Goal: Task Accomplishment & Management: Complete application form

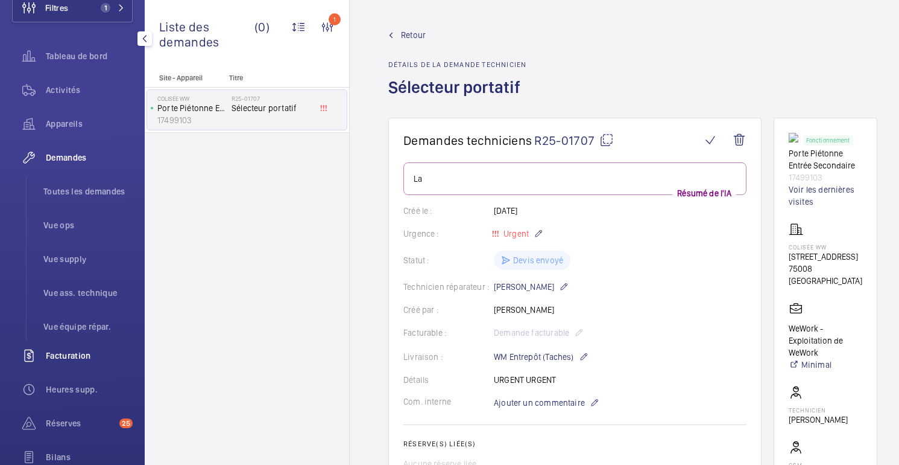
click at [84, 361] on div "Facturation" at bounding box center [72, 355] width 121 height 29
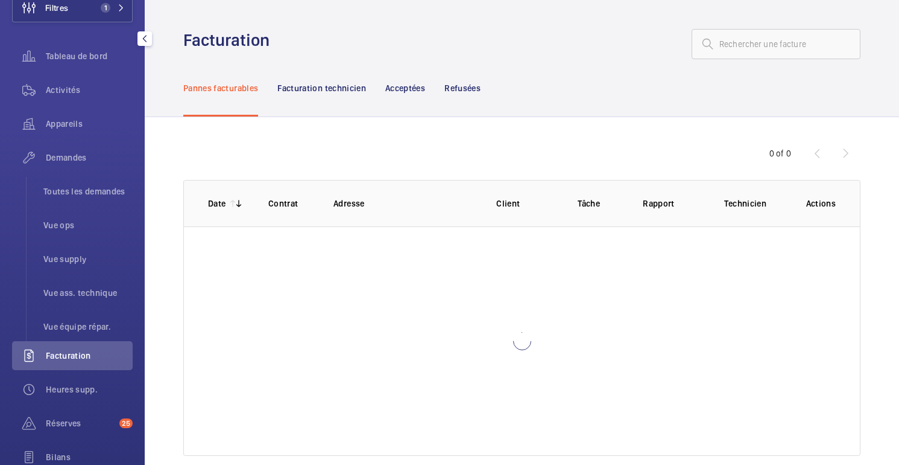
scroll to position [52, 0]
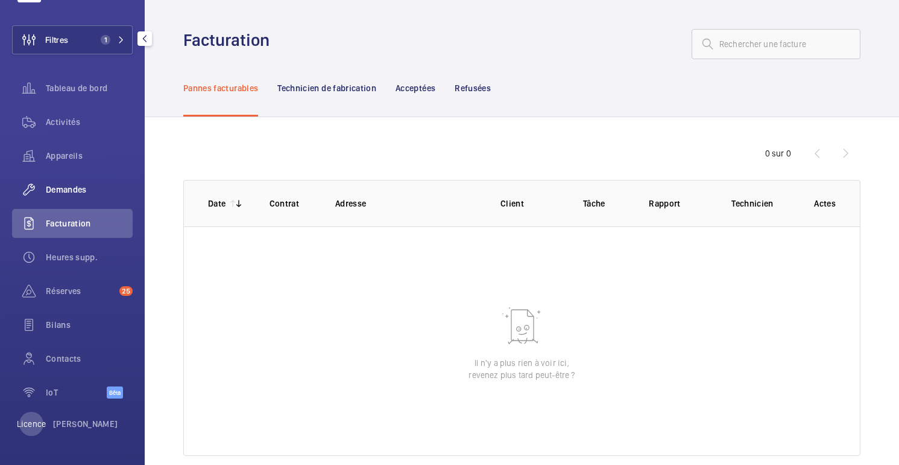
click at [74, 187] on font "Demandes" at bounding box center [66, 190] width 41 height 10
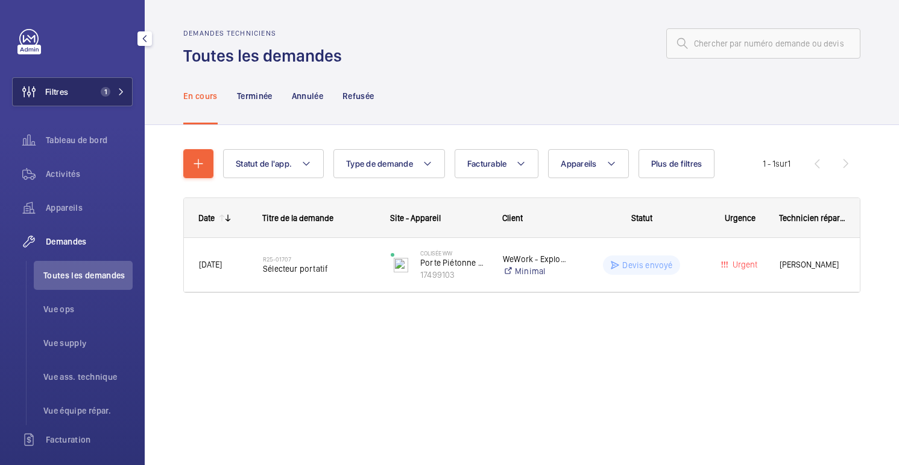
click at [107, 99] on button "Filtres 1" at bounding box center [72, 91] width 121 height 29
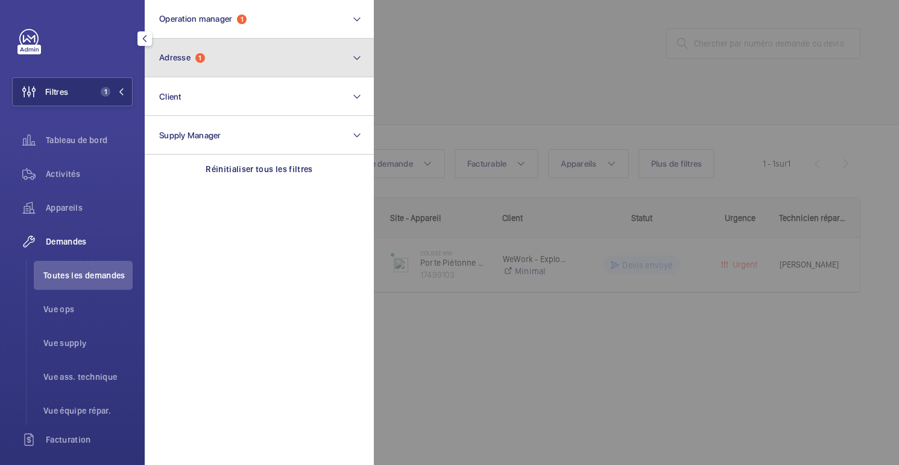
click at [197, 54] on span "Adresse 1" at bounding box center [182, 57] width 46 height 10
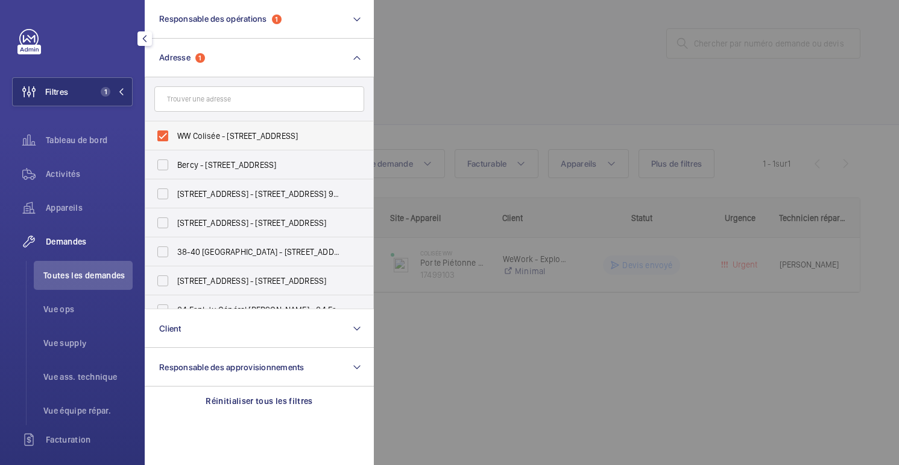
click at [194, 140] on font "WW Colisée - [STREET_ADDRESS]" at bounding box center [237, 136] width 121 height 10
click at [175, 140] on input "WW Colisée - [STREET_ADDRESS]" at bounding box center [163, 136] width 24 height 24
checkbox input "false"
click at [477, 69] on div at bounding box center [823, 232] width 899 height 465
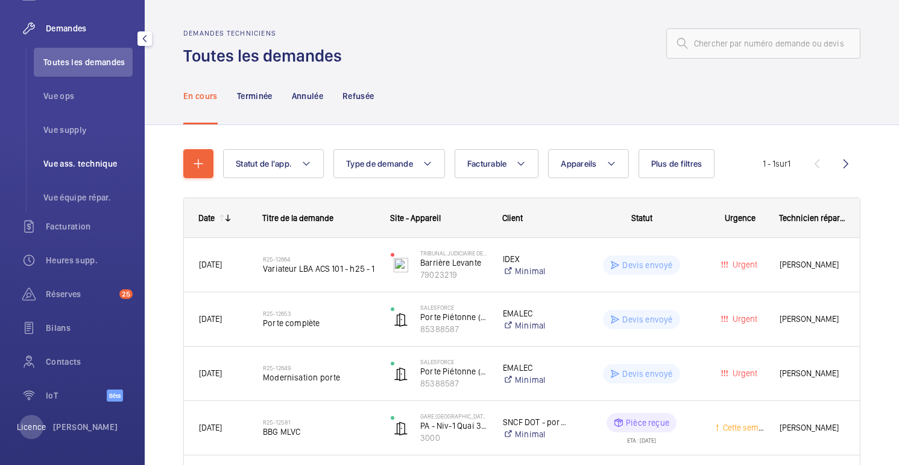
scroll to position [216, 0]
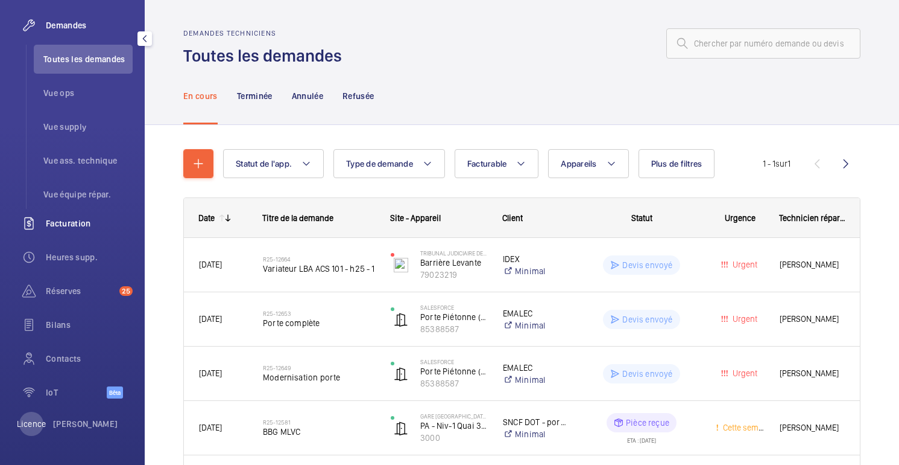
click at [76, 221] on font "Facturation" at bounding box center [68, 223] width 45 height 10
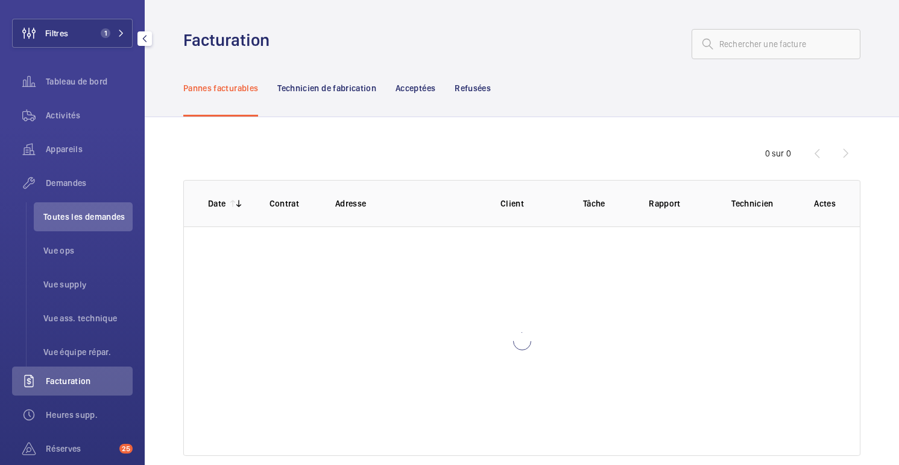
scroll to position [52, 0]
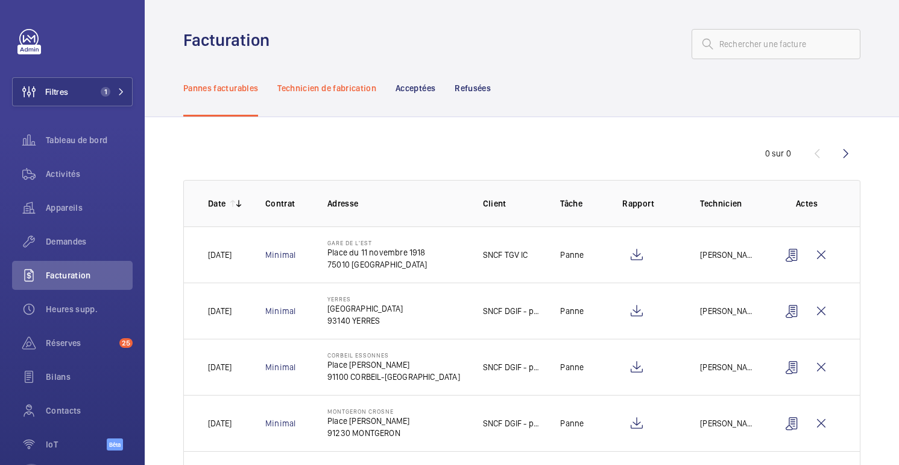
click at [341, 91] on font "Technicien de fabrication" at bounding box center [326, 88] width 99 height 10
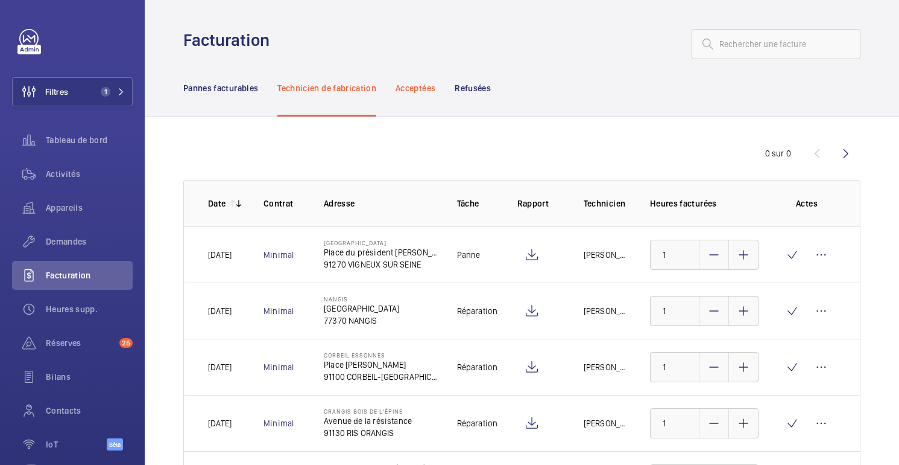
click at [416, 88] on font "Acceptées" at bounding box center [416, 88] width 40 height 10
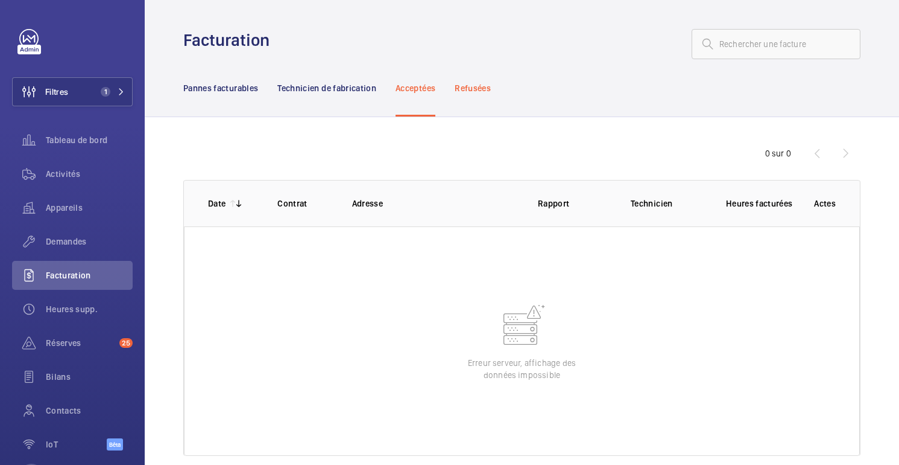
click at [477, 95] on div "Refusées" at bounding box center [473, 87] width 36 height 57
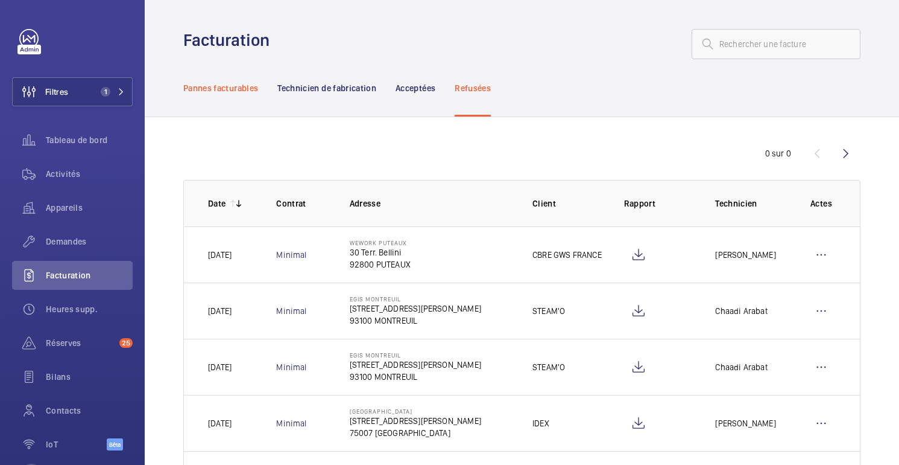
click at [231, 84] on font "Pannes facturables" at bounding box center [220, 88] width 75 height 10
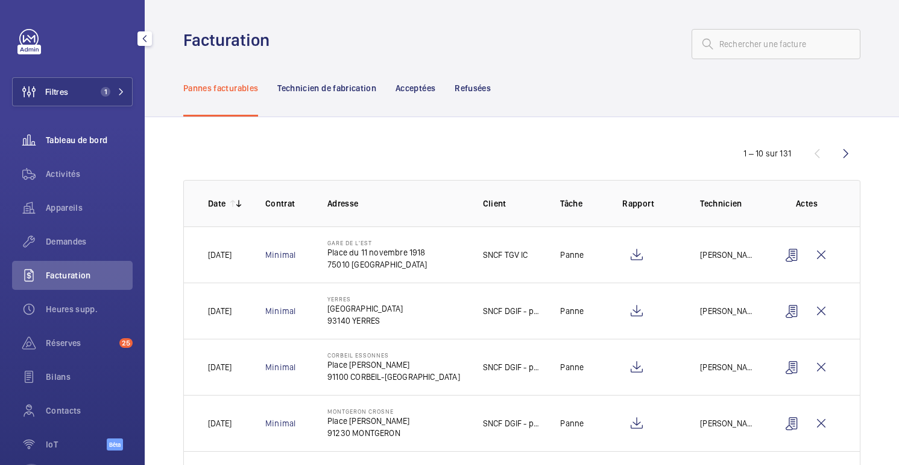
click at [80, 144] on font "Tableau de bord" at bounding box center [77, 140] width 62 height 10
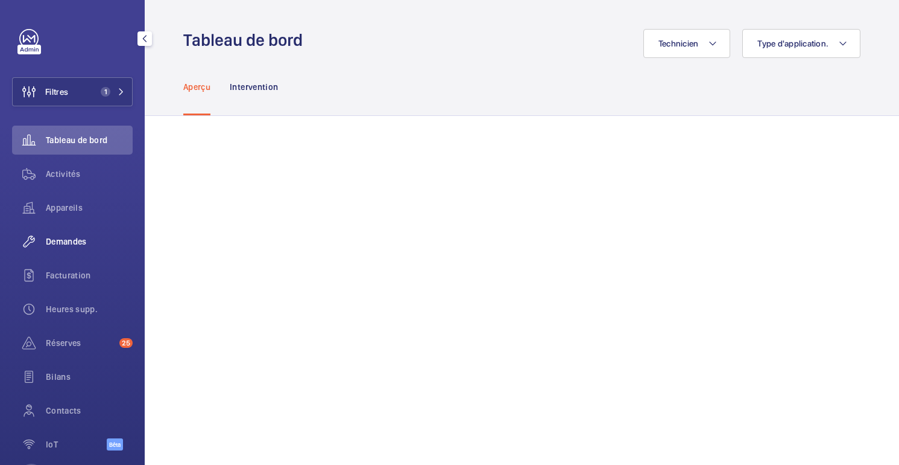
click at [64, 241] on font "Demandes" at bounding box center [66, 241] width 41 height 10
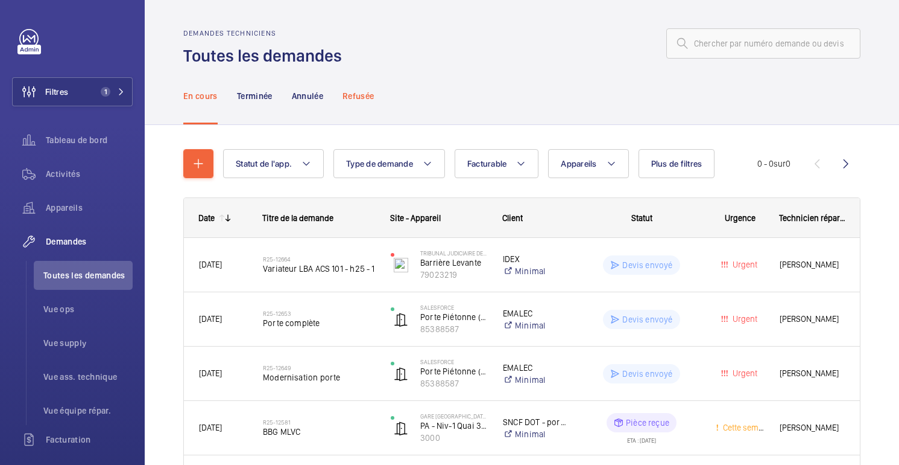
click at [366, 95] on font "Refusée" at bounding box center [358, 96] width 31 height 10
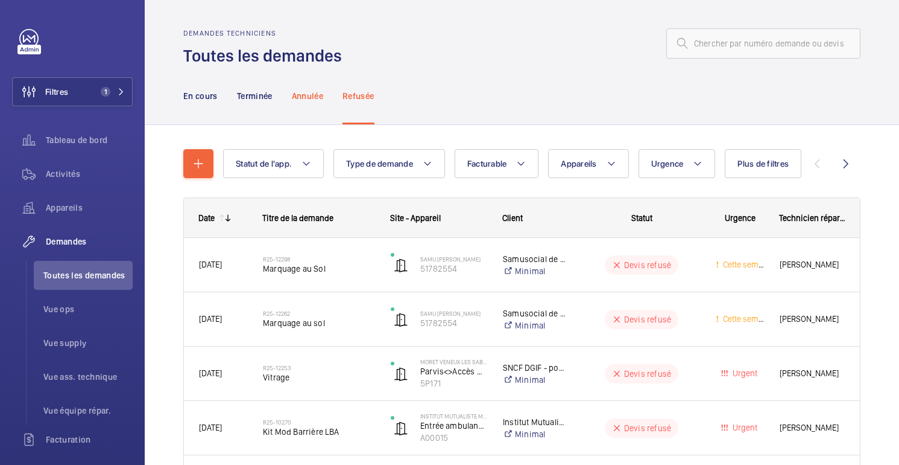
click at [303, 87] on div "Annulée" at bounding box center [307, 95] width 31 height 57
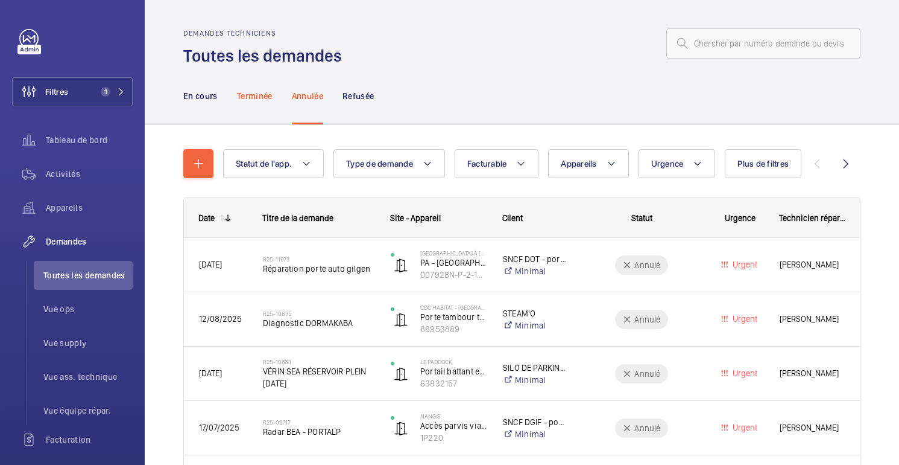
click at [244, 91] on font "Terminée" at bounding box center [255, 96] width 36 height 10
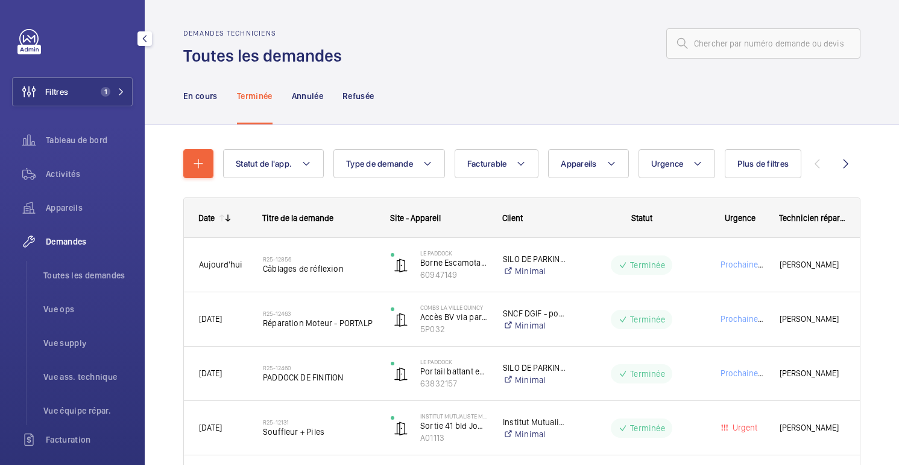
click at [68, 238] on font "Demandes" at bounding box center [66, 241] width 41 height 10
click at [60, 180] on div "Activités" at bounding box center [72, 173] width 121 height 29
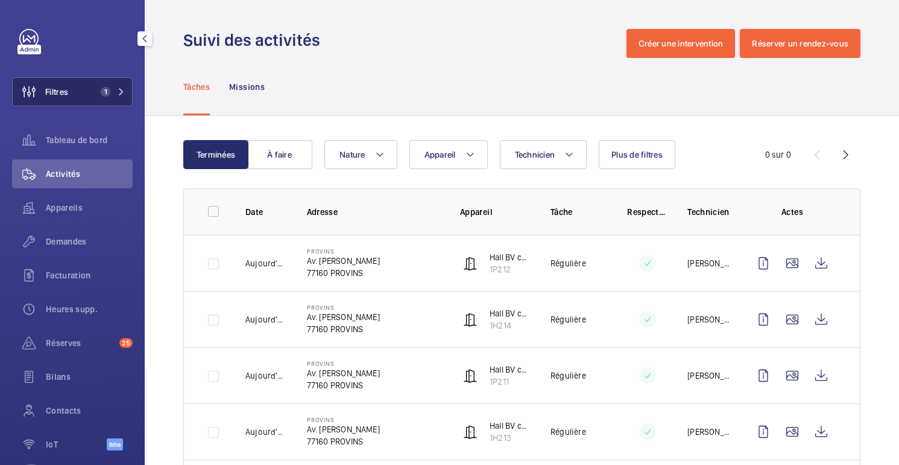
click at [73, 90] on button "Filtres 1" at bounding box center [72, 91] width 121 height 29
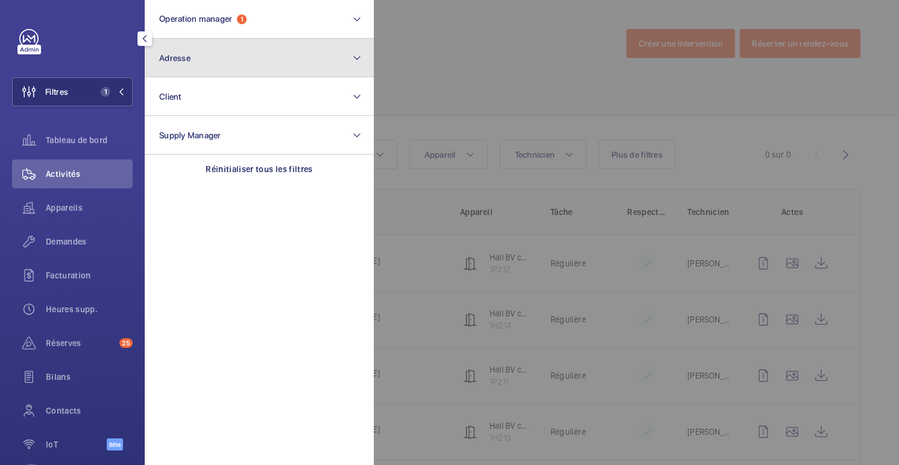
click at [183, 59] on span "Adresse" at bounding box center [174, 58] width 31 height 10
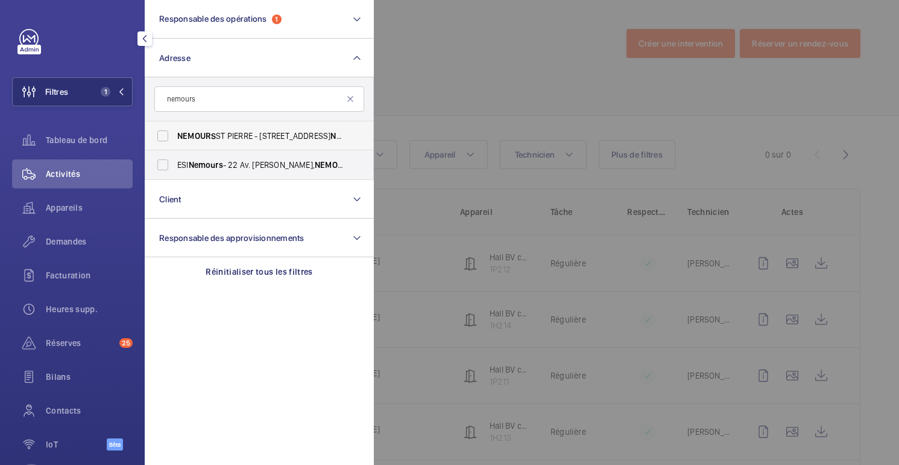
type input "nemours"
click at [221, 139] on font "ST PIERRE - 1 avenue Carnot, SAINT PIERRE LES" at bounding box center [273, 136] width 115 height 10
click at [175, 139] on input "NEMOURS ST PIERRE - 1 avenue Carnot, SAINT PIERRE LES NEMOURS 77140" at bounding box center [163, 136] width 24 height 24
checkbox input "true"
click at [662, 103] on div at bounding box center [823, 232] width 899 height 465
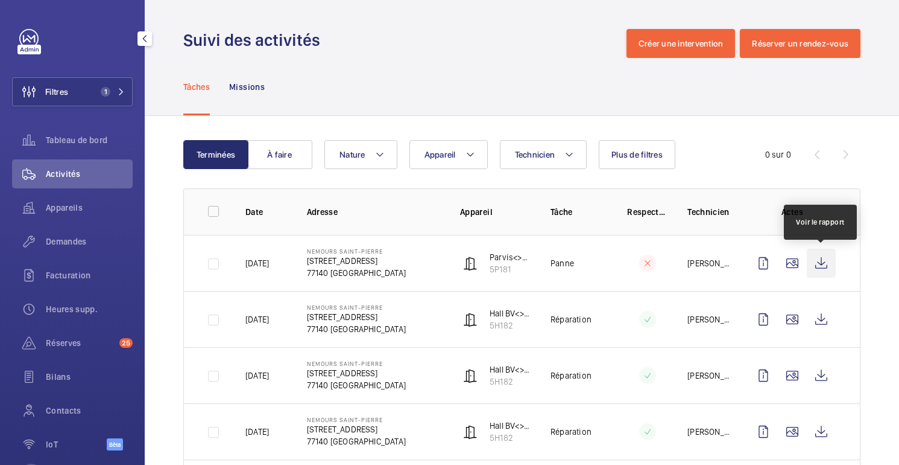
click at [820, 262] on wm-front-icon-button at bounding box center [821, 263] width 29 height 29
click at [71, 249] on div "Demandes" at bounding box center [72, 241] width 121 height 29
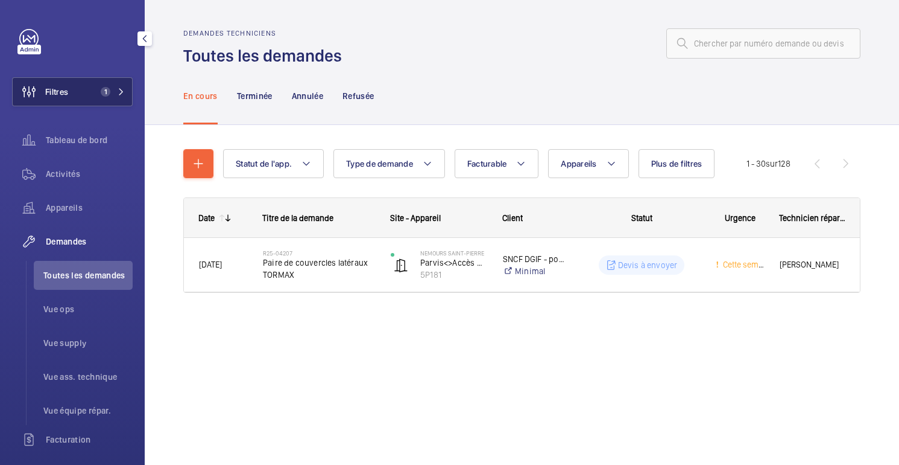
click at [80, 84] on button "Filtres 1" at bounding box center [72, 91] width 121 height 29
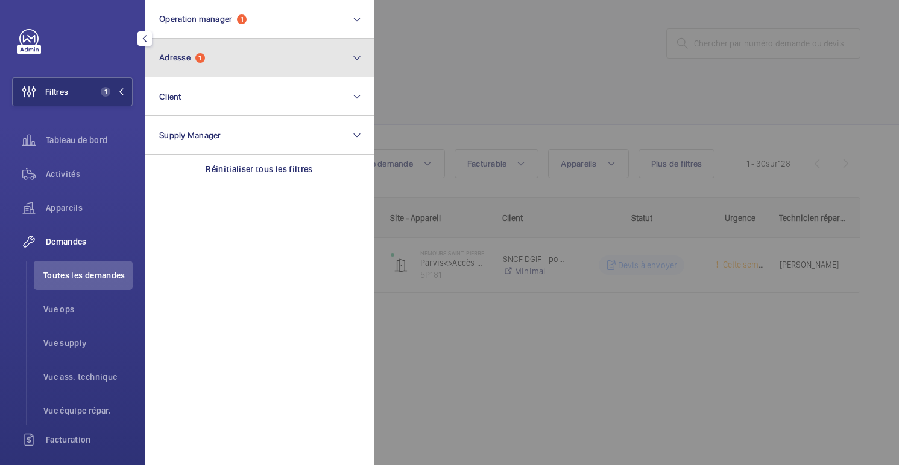
click at [173, 56] on span "Adresse" at bounding box center [174, 57] width 31 height 10
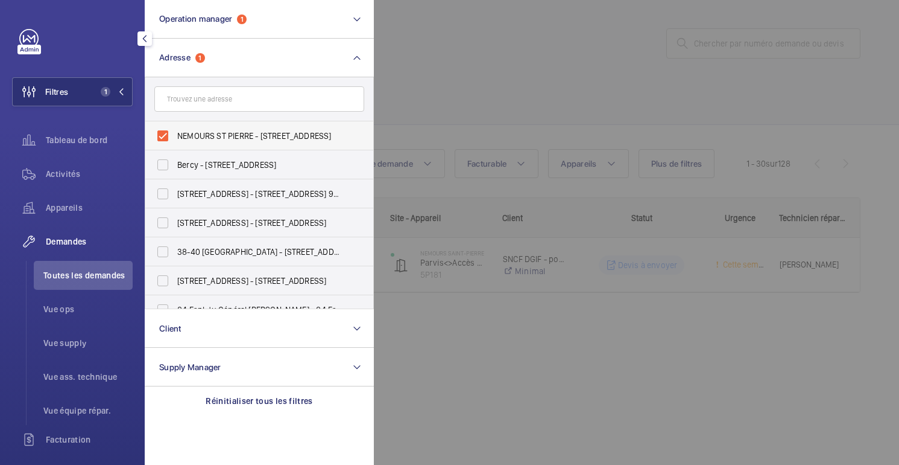
click at [175, 132] on input "NEMOURS ST PIERRE - 1 avenue Carnot, SAINT PIERRE LES NEMOURS 77140" at bounding box center [163, 136] width 24 height 24
checkbox input "false"
click at [447, 68] on div at bounding box center [823, 232] width 899 height 465
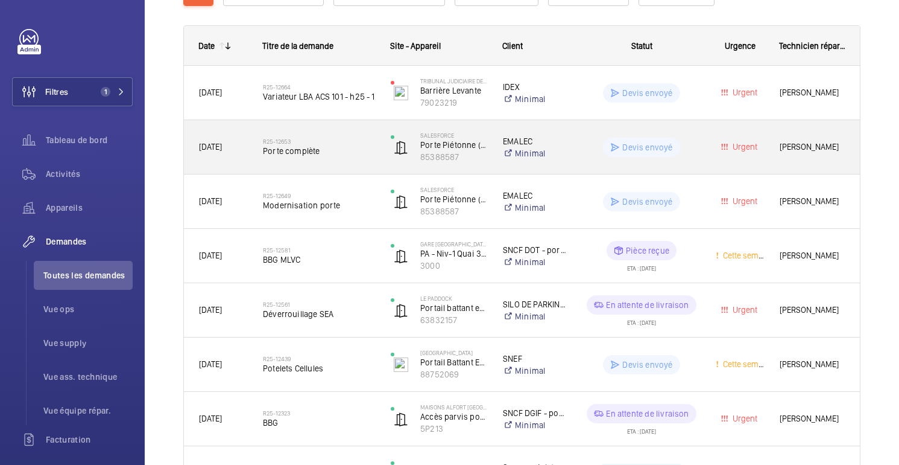
scroll to position [199, 0]
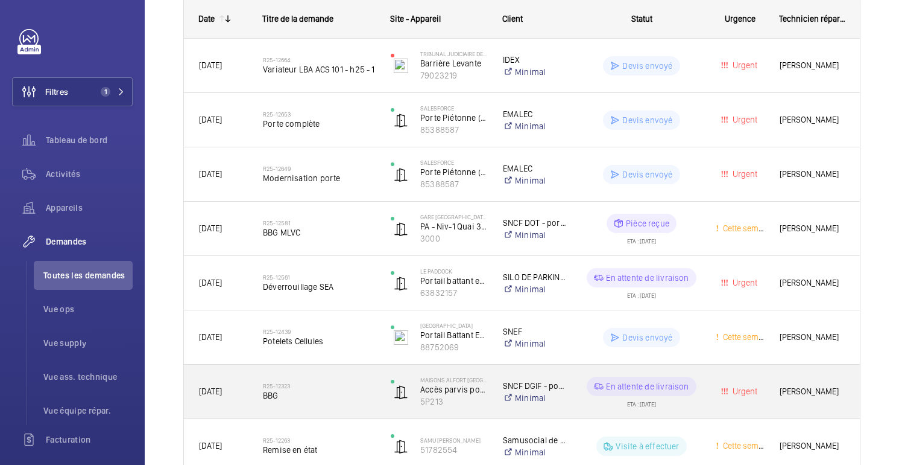
click at [372, 390] on span "BBG" at bounding box center [319, 395] width 112 height 12
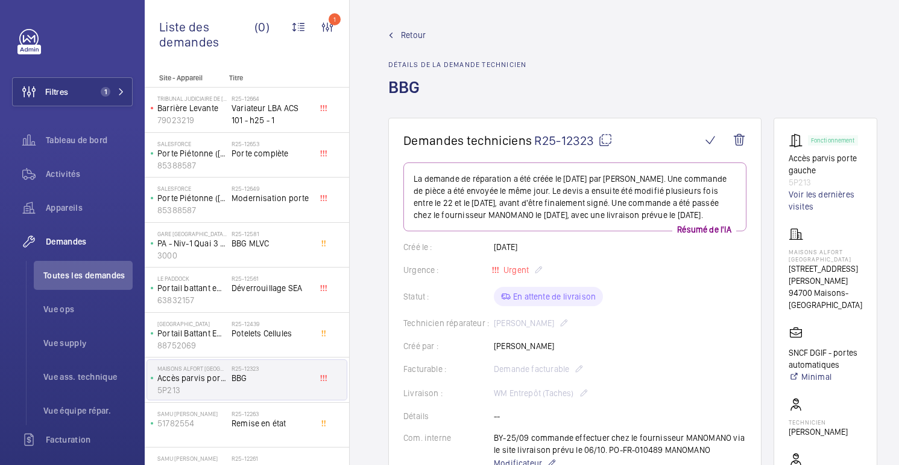
click at [401, 28] on wm-front-admin-header "Retour Détails de la demande technicien BBG" at bounding box center [633, 59] width 566 height 118
click at [405, 37] on font "Retour" at bounding box center [413, 35] width 25 height 10
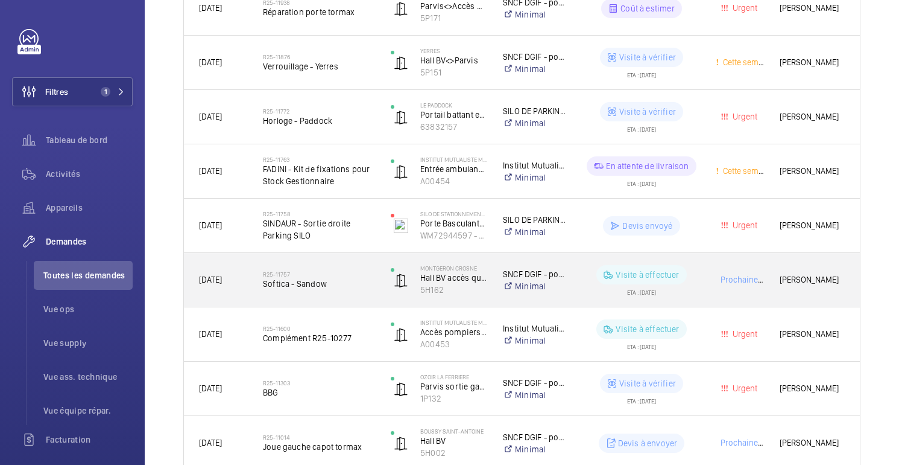
scroll to position [1349, 0]
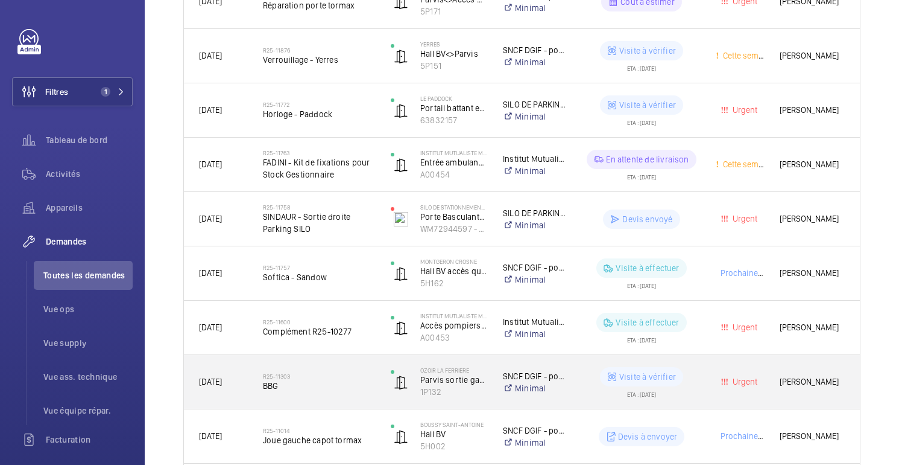
click at [355, 384] on span "BBG" at bounding box center [319, 385] width 112 height 12
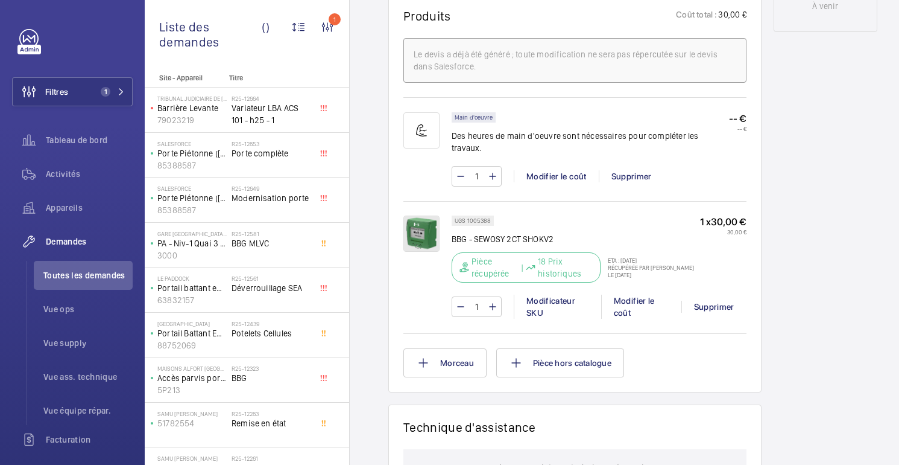
scroll to position [705, 0]
click at [550, 235] on font "BBG - SEWOSY 2CT SHOKV2" at bounding box center [503, 240] width 102 height 10
copy div "BBG - SEWOSY 2CT SHOKV2"
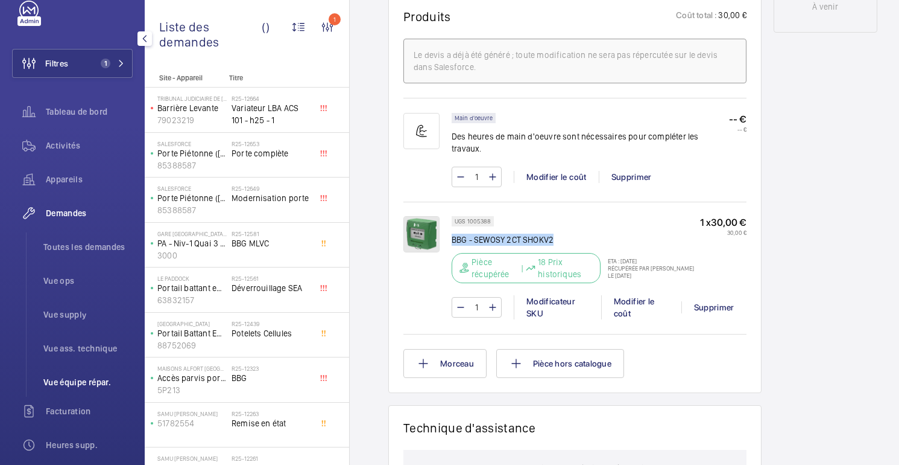
scroll to position [31, 0]
click at [71, 411] on font "Facturation" at bounding box center [68, 409] width 45 height 10
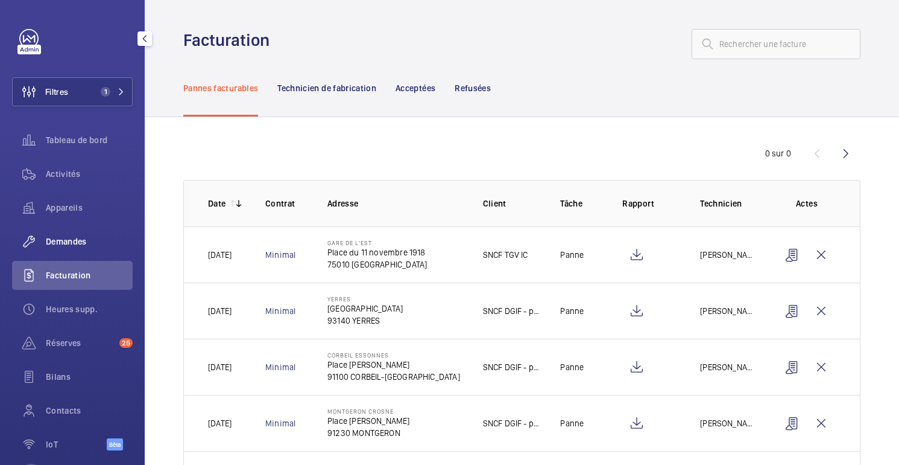
click at [71, 249] on div "Demandes" at bounding box center [72, 241] width 121 height 29
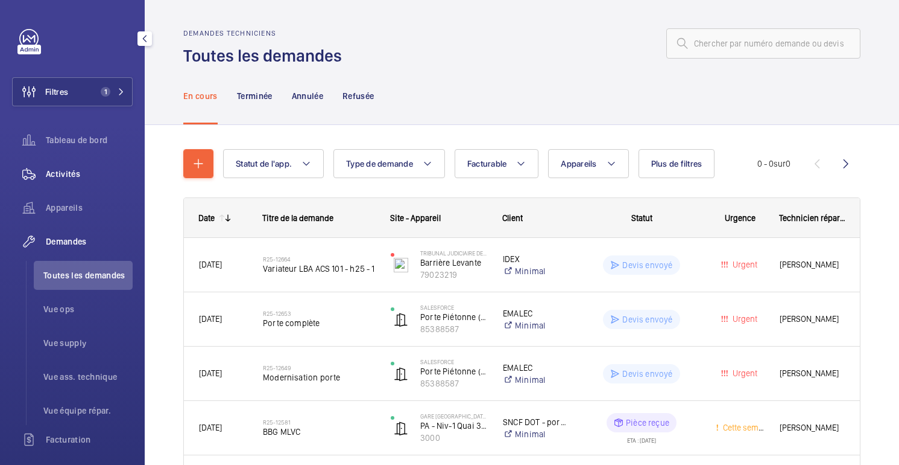
click at [84, 168] on span "Activités" at bounding box center [89, 174] width 87 height 12
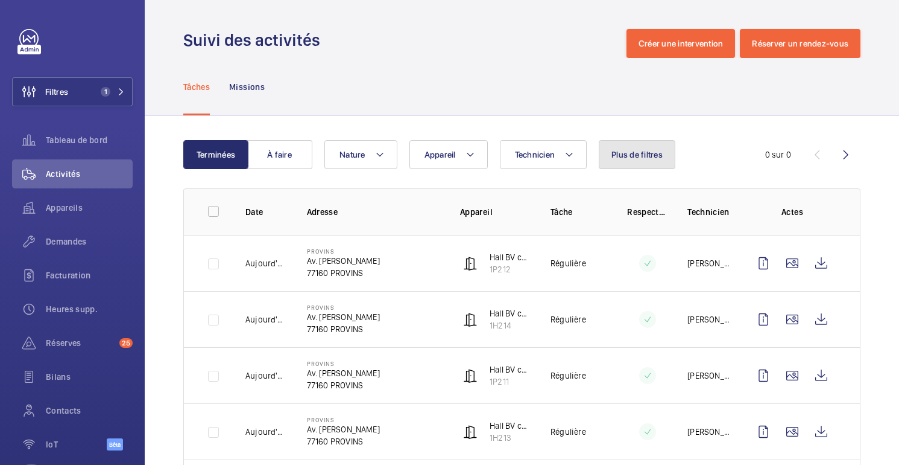
click at [630, 163] on button "Plus de filtres" at bounding box center [637, 154] width 77 height 29
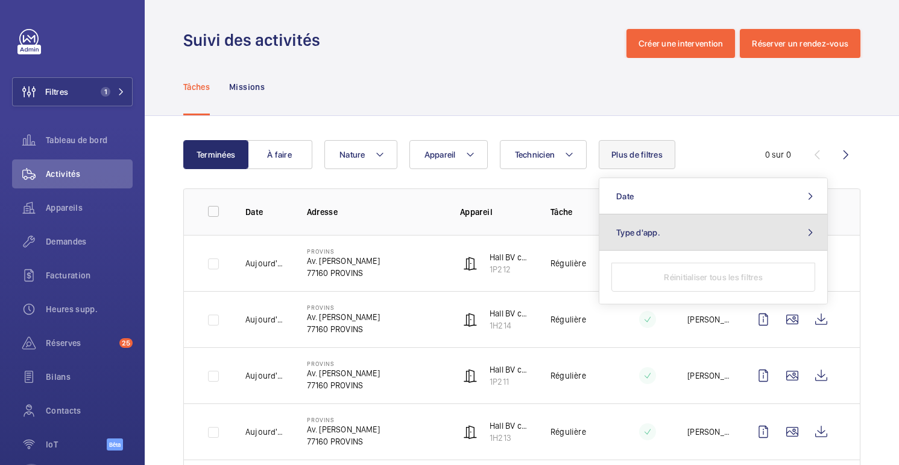
click at [633, 235] on span "Type d'app." at bounding box center [639, 232] width 44 height 10
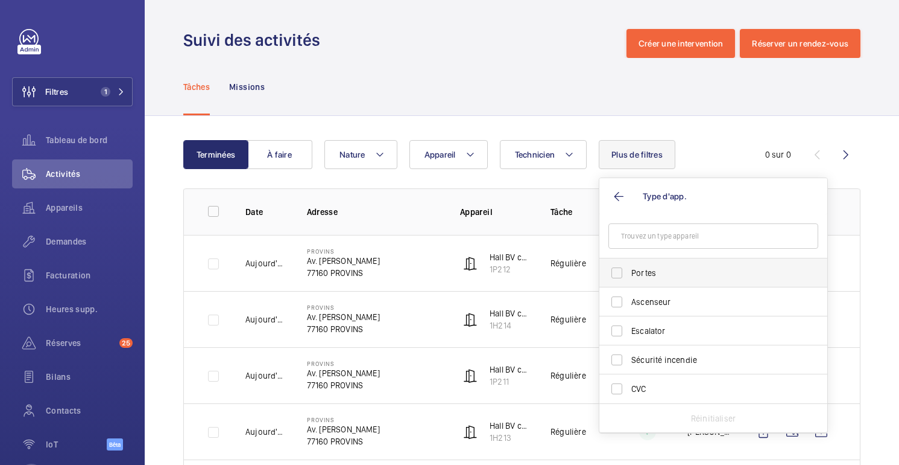
click at [635, 271] on span "Portes" at bounding box center [715, 273] width 166 height 12
click at [629, 271] on input "Portes" at bounding box center [617, 273] width 24 height 24
checkbox input "true"
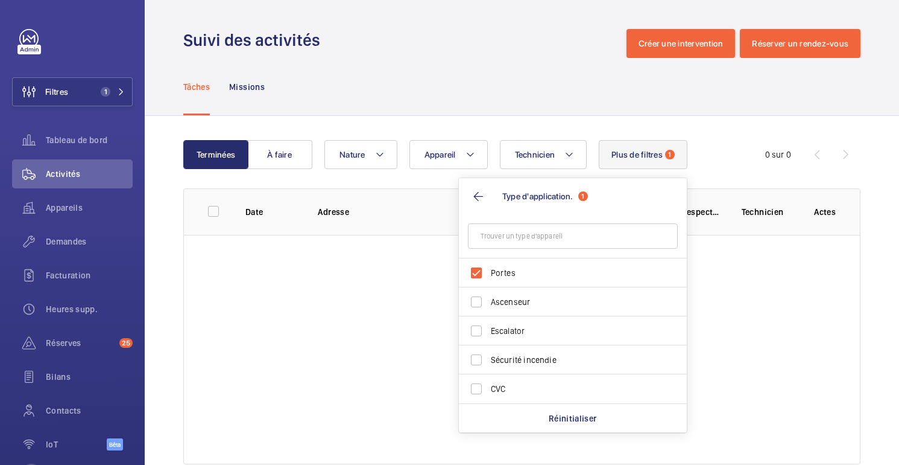
click at [525, 111] on div "Tâches Missions" at bounding box center [521, 86] width 677 height 57
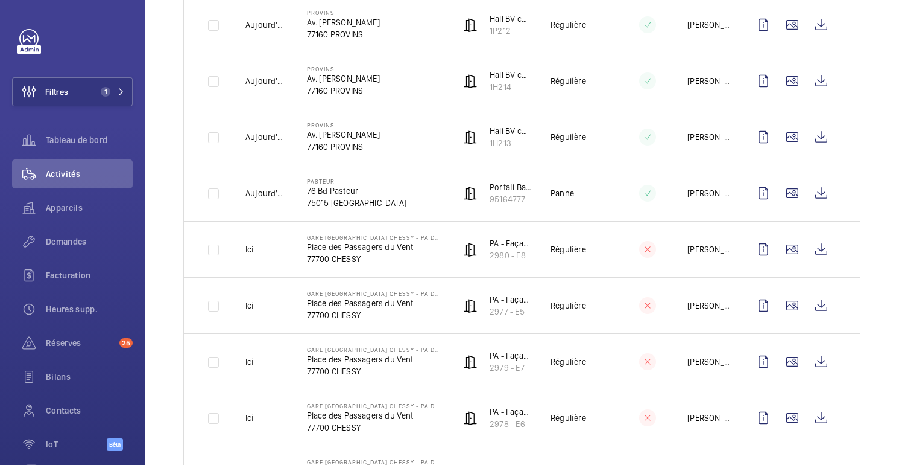
scroll to position [317, 0]
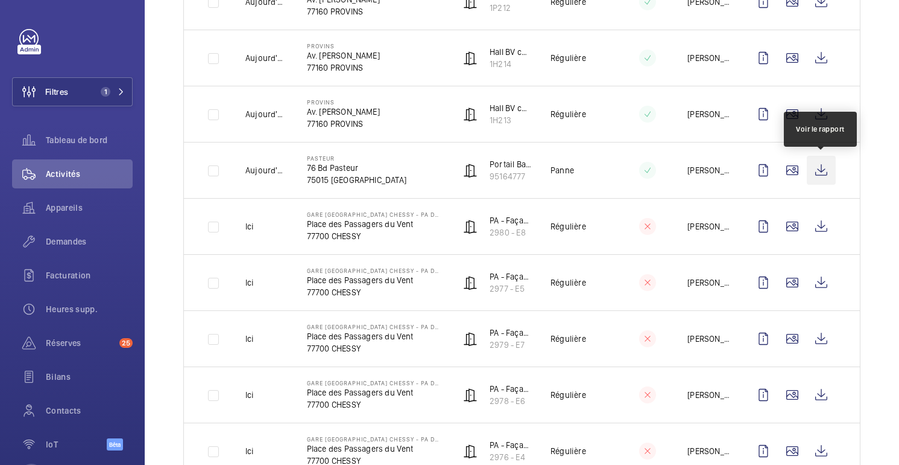
click at [819, 171] on wm-front-icon-button at bounding box center [821, 170] width 29 height 29
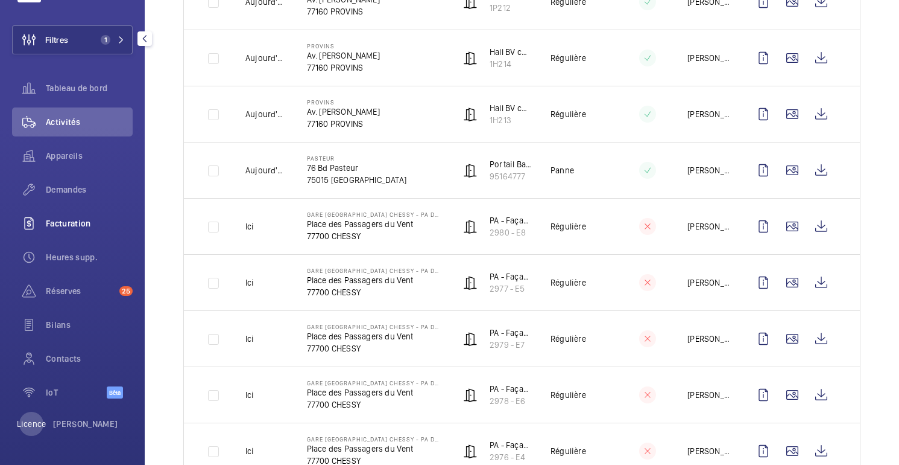
click at [72, 228] on font "Facturation" at bounding box center [68, 223] width 45 height 10
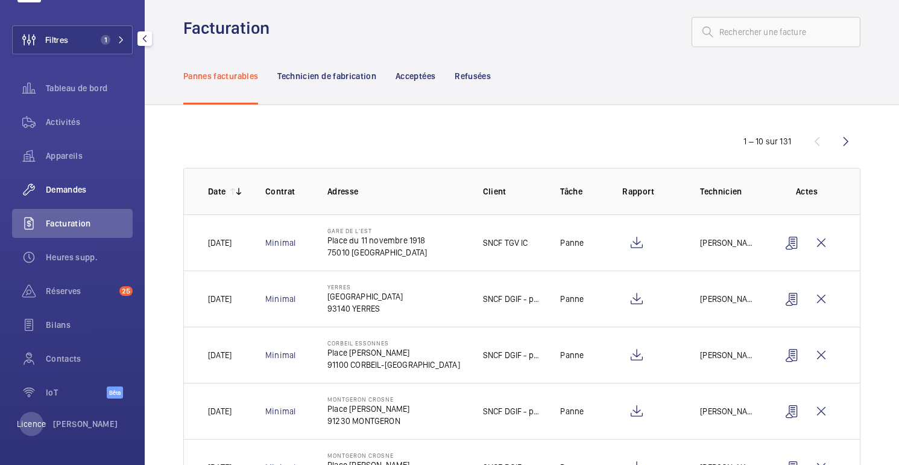
click at [78, 185] on font "Demandes" at bounding box center [66, 190] width 41 height 10
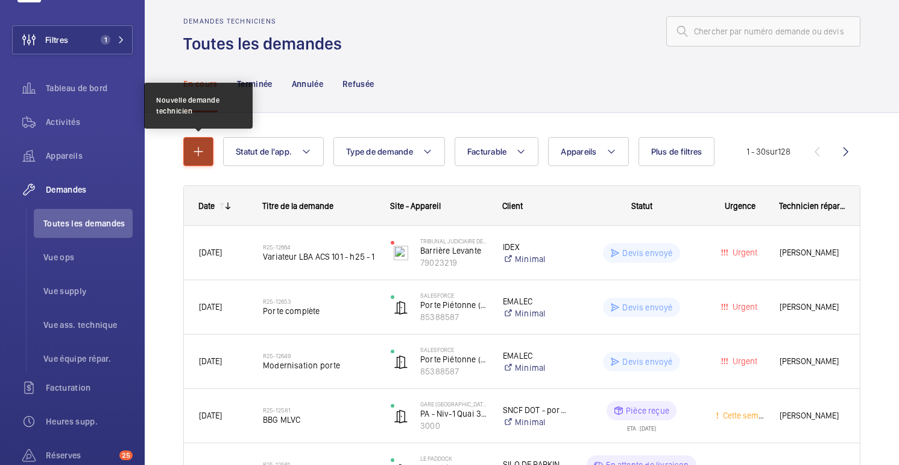
click at [202, 163] on button "button" at bounding box center [198, 151] width 30 height 29
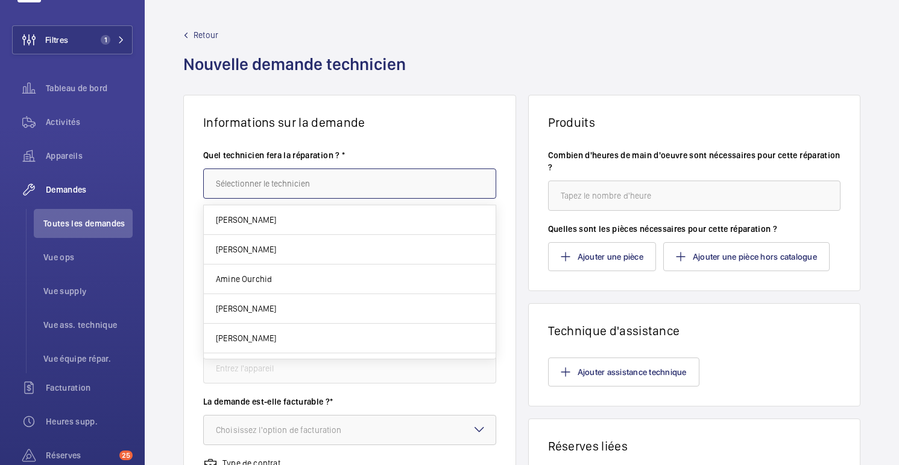
click at [277, 176] on input "text" at bounding box center [349, 183] width 293 height 30
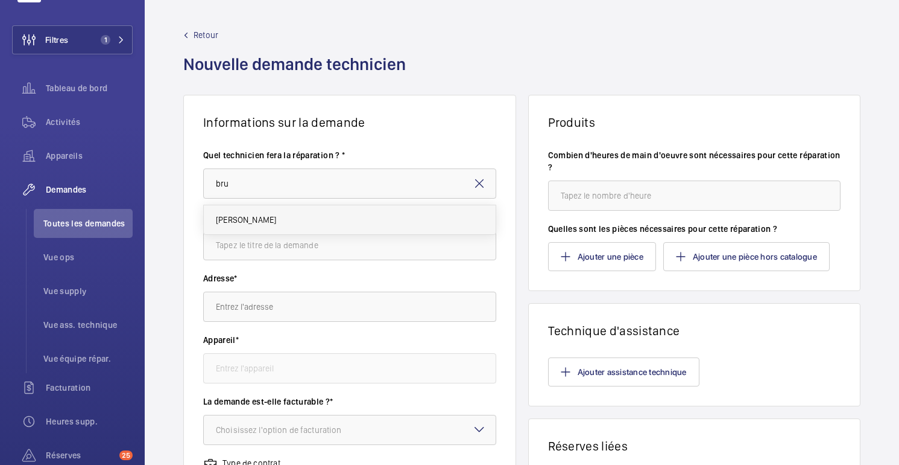
click at [244, 220] on font "[PERSON_NAME]" at bounding box center [246, 220] width 60 height 10
type input "[PERSON_NAME]"
click at [250, 248] on input "text" at bounding box center [349, 245] width 293 height 30
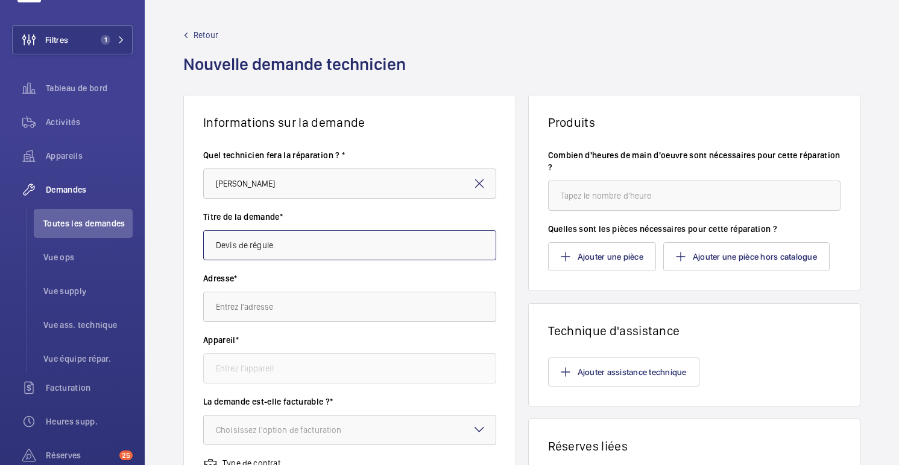
type input "Devis de régule"
click at [243, 311] on input "text" at bounding box center [349, 306] width 293 height 30
paste input "76 Bd Pasteur"
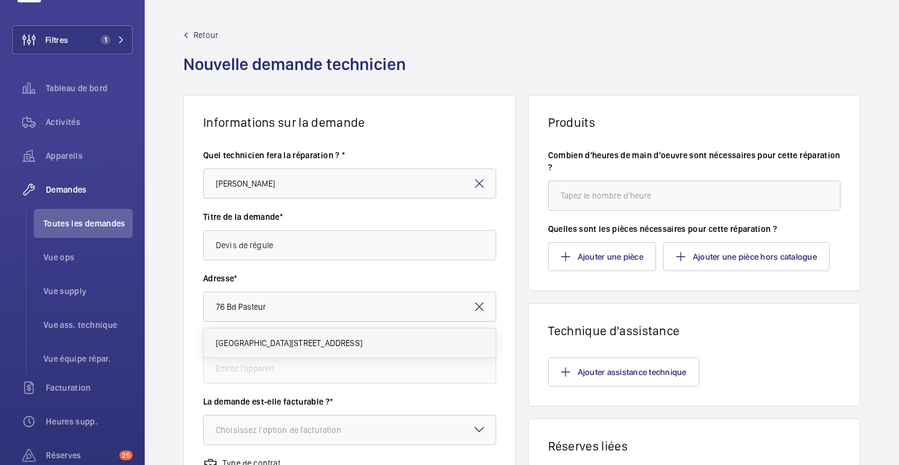
click at [260, 343] on font "Pasteur 76 Boulevard Pasteur, 75015 PARIS" at bounding box center [289, 343] width 147 height 10
type input "Pasteur 76 Bd Pasteur, 75015 PARIS"
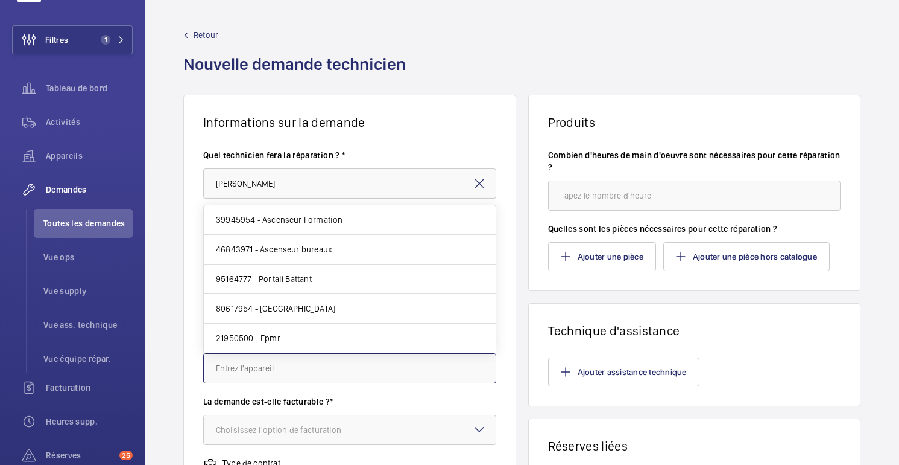
click at [260, 363] on input "text" at bounding box center [349, 368] width 293 height 30
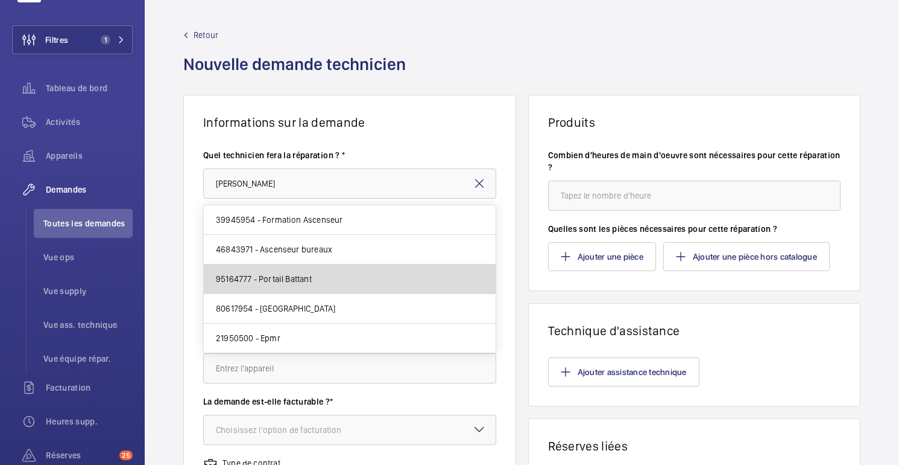
click at [300, 277] on font "95164777 - Portail Battant" at bounding box center [264, 279] width 96 height 10
type input "95164777 - Portail Battant"
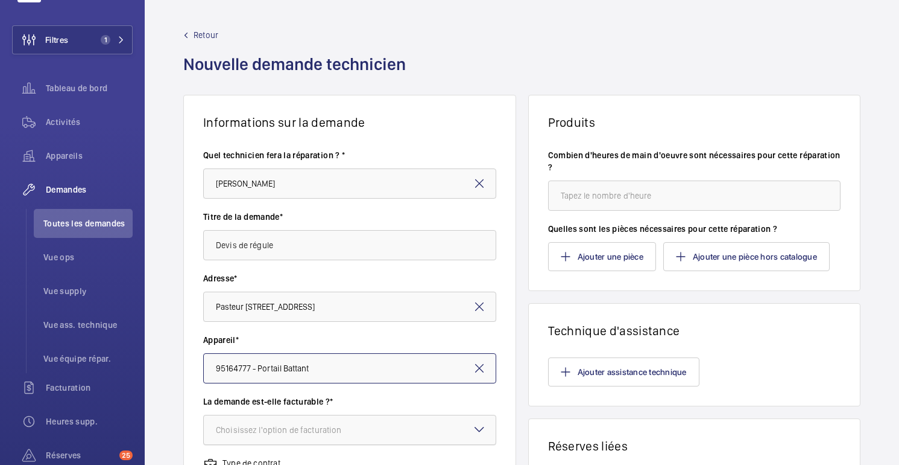
click at [295, 432] on font "Choisissez l'option de facturation" at bounding box center [278, 430] width 125 height 10
click at [350, 430] on div "Choisissez l'option de facturation" at bounding box center [294, 429] width 156 height 12
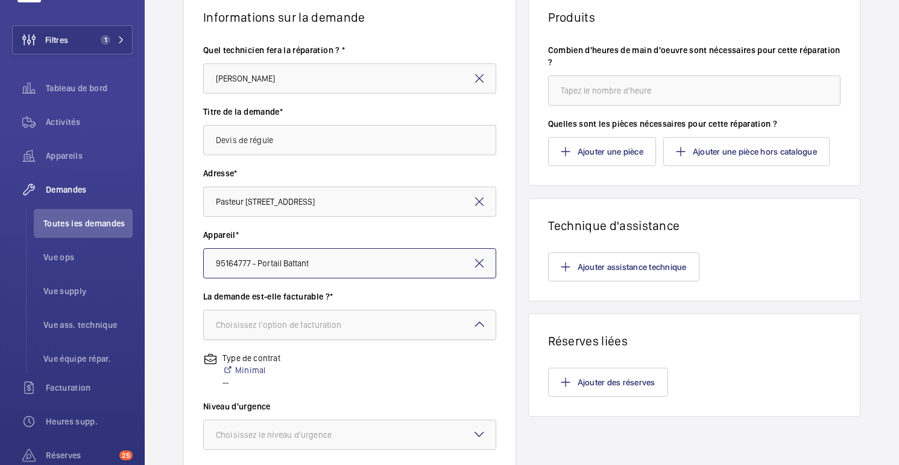
scroll to position [113, 0]
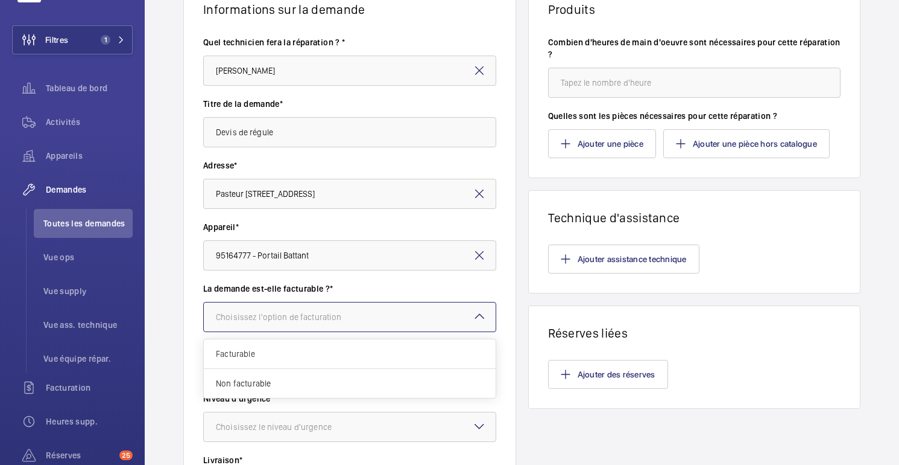
click at [479, 314] on mat-icon at bounding box center [479, 316] width 14 height 14
click at [252, 358] on span "Facturable" at bounding box center [350, 353] width 268 height 12
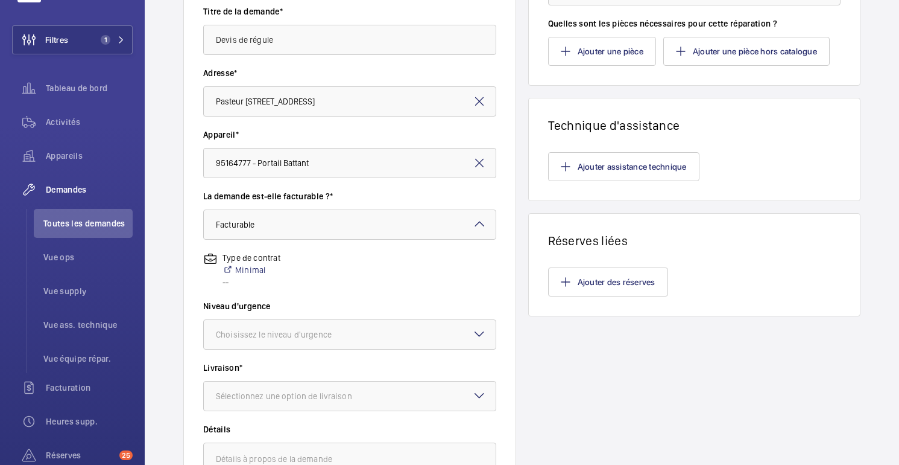
scroll to position [203, 0]
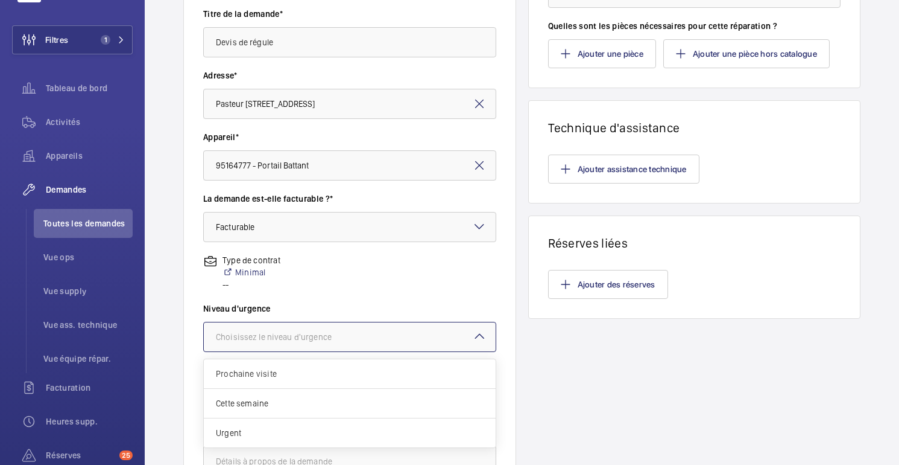
click at [309, 332] on font "Choisissez le niveau d'urgence" at bounding box center [274, 337] width 116 height 10
click at [237, 434] on span "Urgent" at bounding box center [350, 432] width 268 height 12
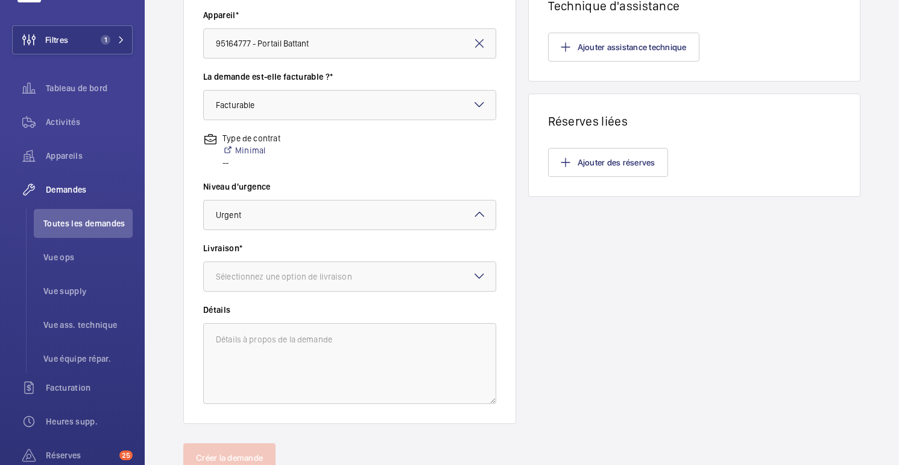
scroll to position [326, 0]
click at [267, 271] on font "Sélectionnez une option de livraison" at bounding box center [284, 275] width 136 height 10
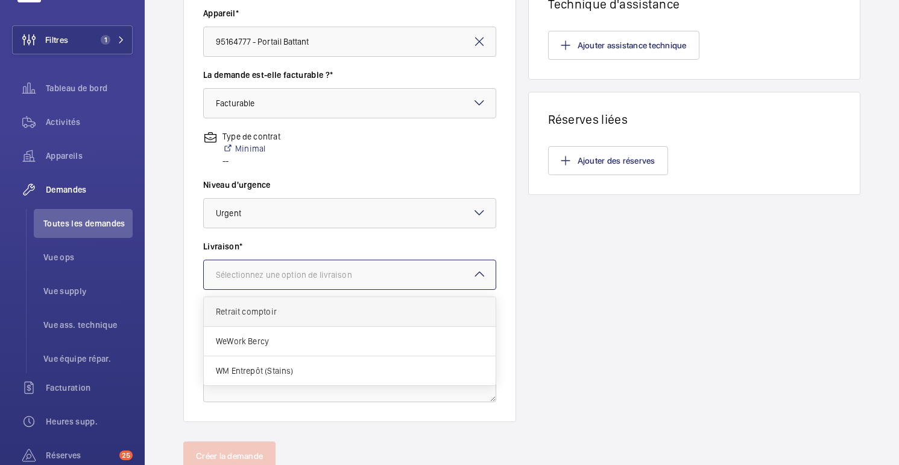
click at [261, 306] on span "Retrait comptoir" at bounding box center [350, 311] width 268 height 12
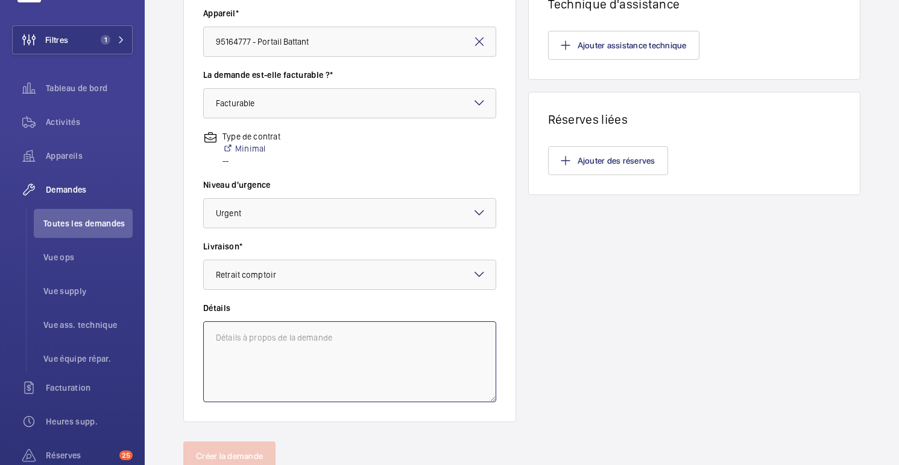
click at [238, 350] on textarea at bounding box center [349, 361] width 293 height 81
type textarea "I"
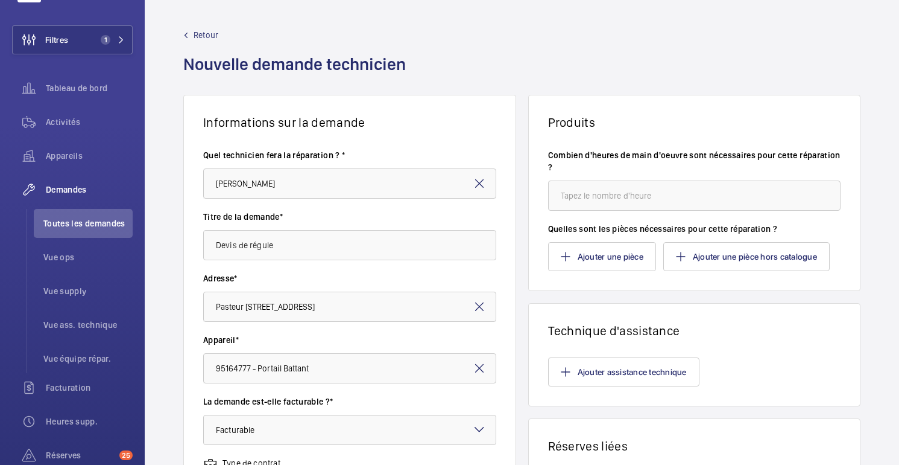
type textarea "Régule Inter"
click at [576, 201] on input "number" at bounding box center [694, 195] width 293 height 30
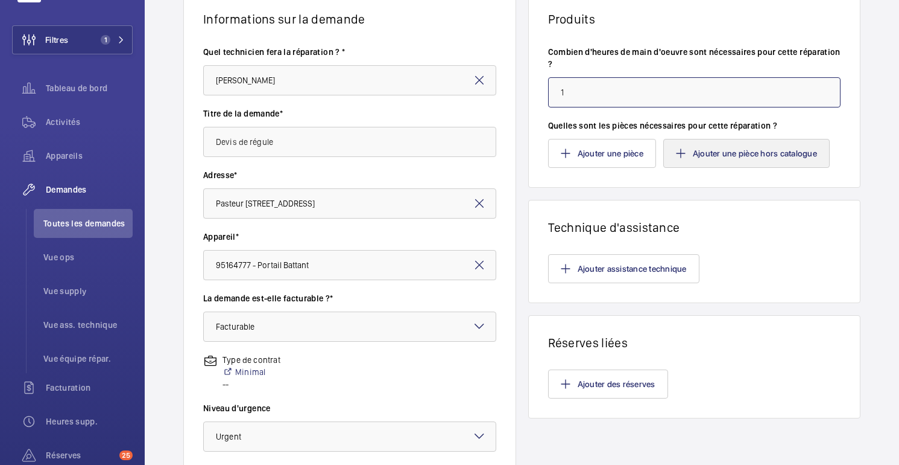
scroll to position [370, 0]
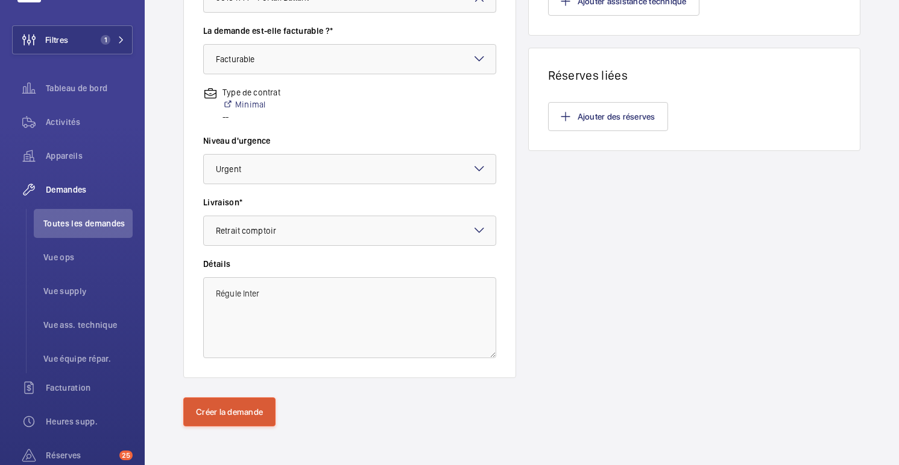
type input "1"
click at [215, 416] on button "Créer la demande" at bounding box center [229, 411] width 92 height 29
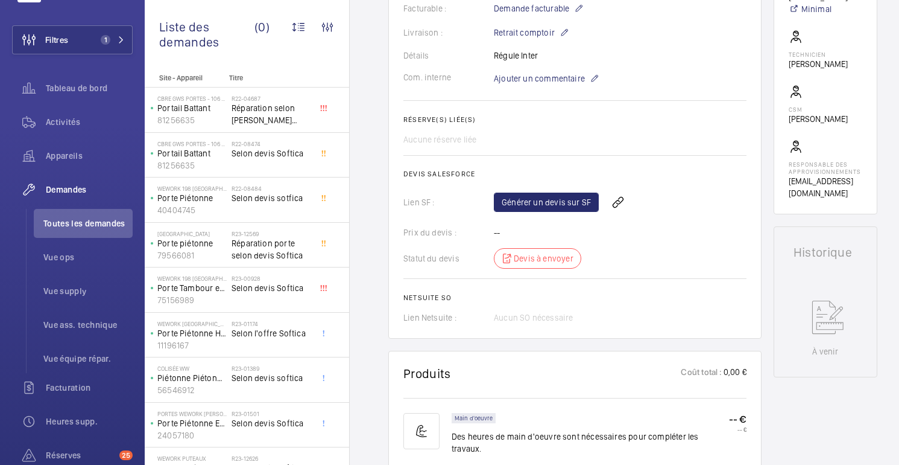
scroll to position [323, 0]
click at [555, 207] on font "Générer un devis sur SF" at bounding box center [546, 203] width 89 height 10
click at [630, 201] on span "Rafraichir la page" at bounding box center [645, 203] width 78 height 14
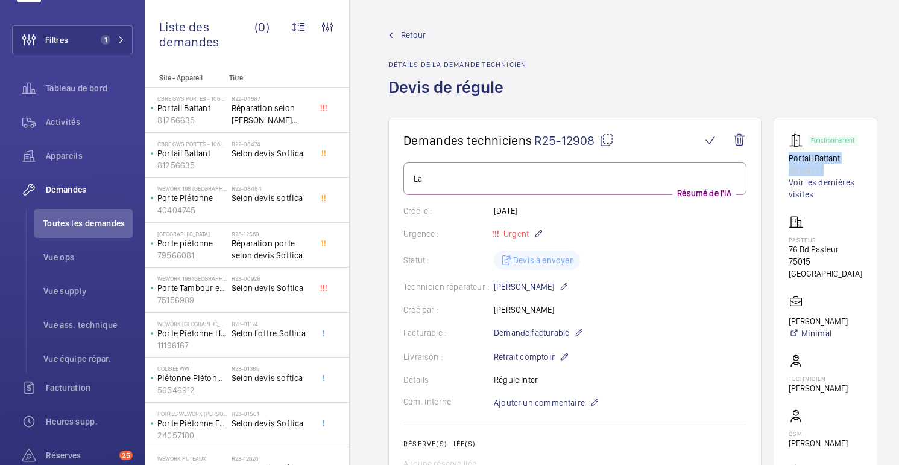
drag, startPoint x: 825, startPoint y: 172, endPoint x: 785, endPoint y: 160, distance: 40.9
click at [785, 160] on wm-front-card "Fonctionnement Portail Battant 95164777 Voir les dernières visites Pasteur 76 B…" at bounding box center [826, 328] width 104 height 420
copy div "Portail Battant 95164777"
click at [420, 42] on div "Retour Détails de la demande technicien Devis de régule" at bounding box center [457, 73] width 138 height 89
click at [413, 37] on font "Retour" at bounding box center [413, 35] width 25 height 10
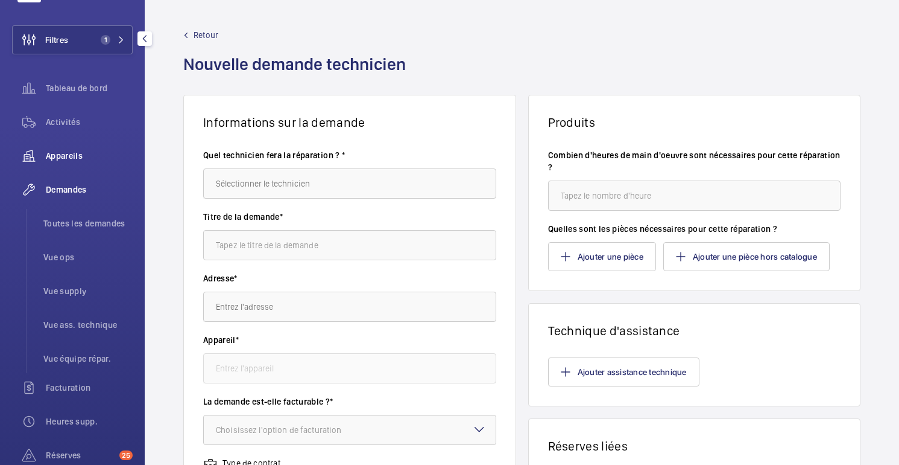
click at [57, 148] on div "Appareils" at bounding box center [72, 155] width 121 height 29
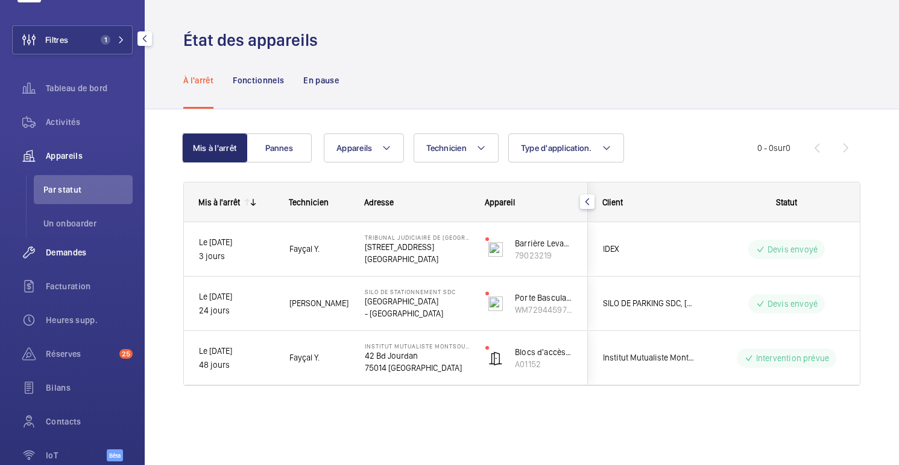
click at [76, 252] on font "Demandes" at bounding box center [66, 252] width 41 height 10
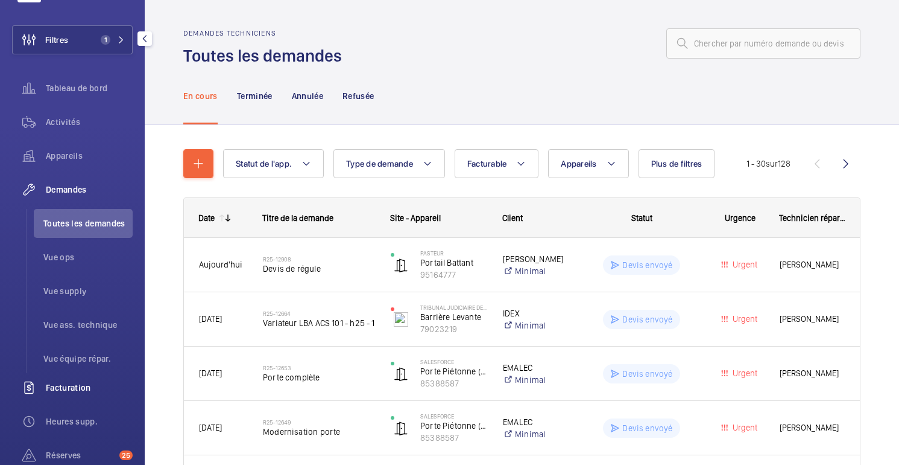
click at [82, 390] on font "Facturation" at bounding box center [68, 387] width 45 height 10
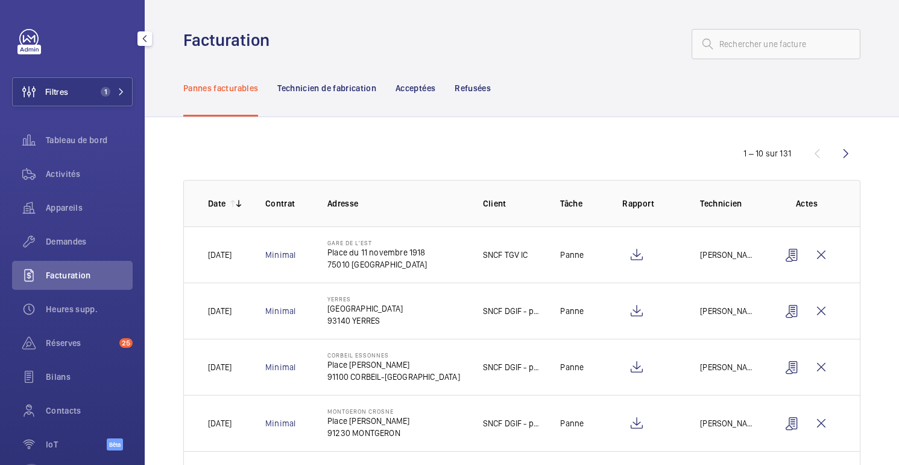
click at [30, 38] on link at bounding box center [28, 38] width 19 height 19
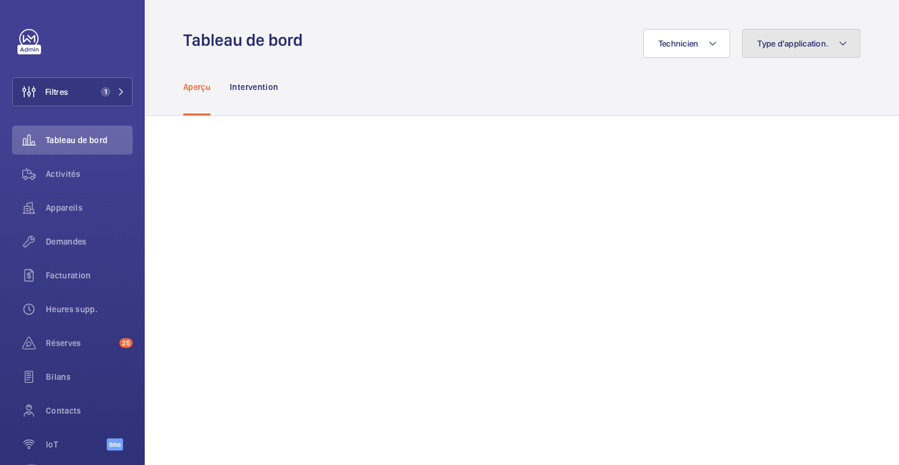
click at [830, 54] on button "Type d'application." at bounding box center [802, 43] width 118 height 29
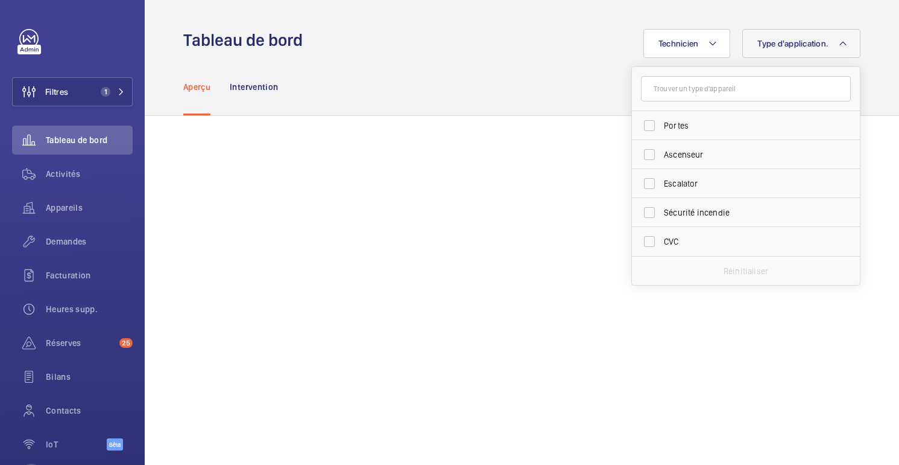
click at [569, 83] on div "Aperçu Intervention" at bounding box center [521, 86] width 677 height 57
